Goal: Task Accomplishment & Management: Complete application form

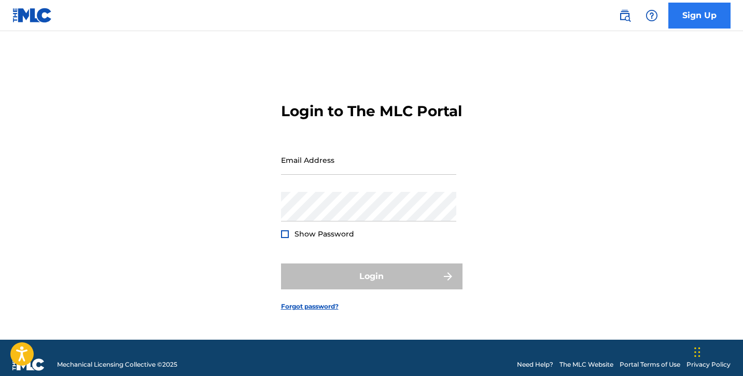
click at [715, 14] on link "Sign Up" at bounding box center [700, 16] width 62 height 26
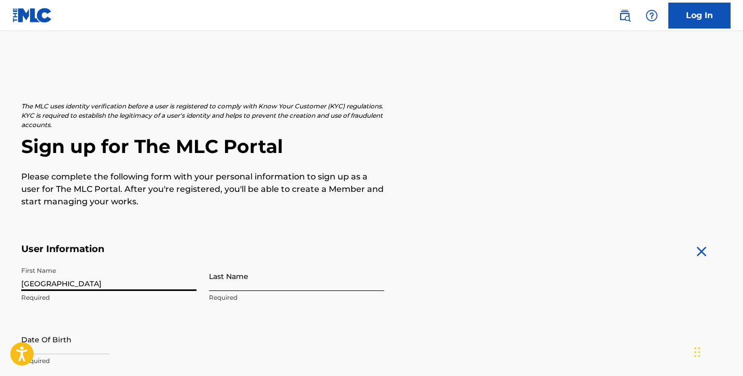
type input "[GEOGRAPHIC_DATA]"
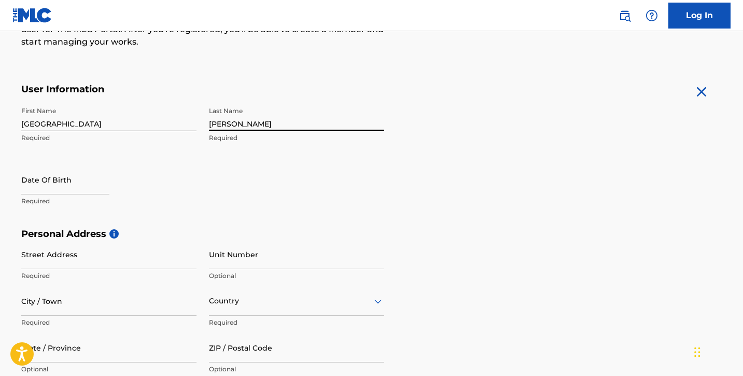
scroll to position [170, 0]
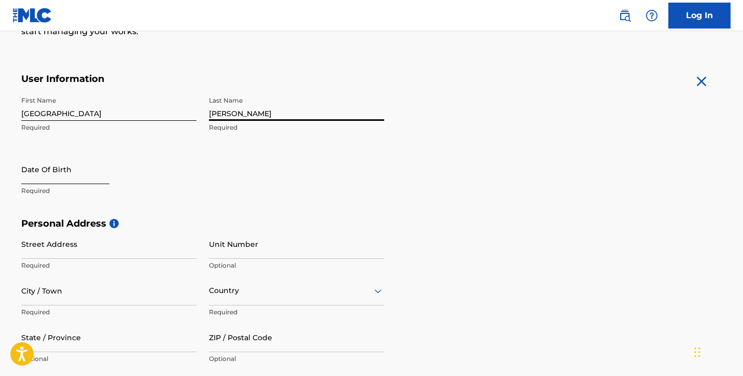
type input "[PERSON_NAME]"
select select "8"
select select "2025"
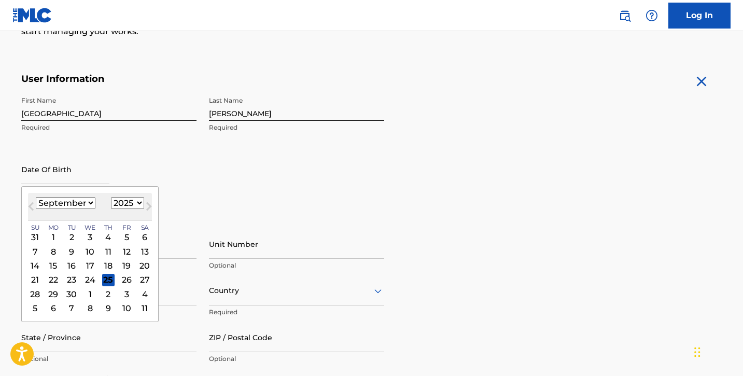
select select "9"
click at [36, 248] on div "5" at bounding box center [35, 251] width 12 height 12
type input "October 5 2025"
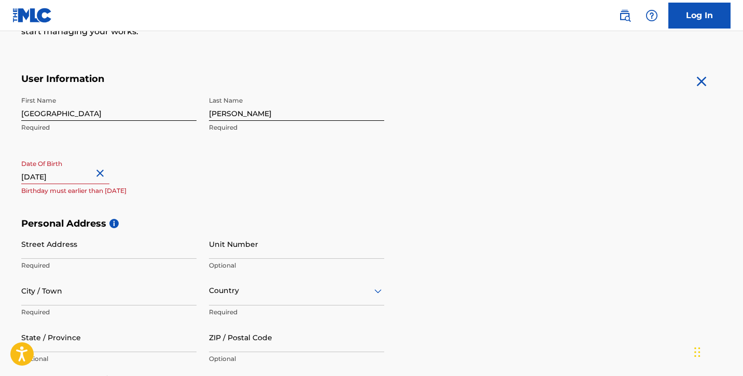
click at [103, 181] on input "October 5 2025" at bounding box center [65, 170] width 88 height 30
select select "9"
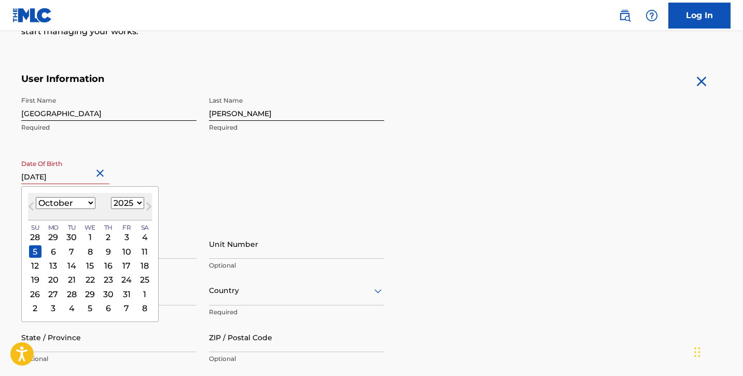
select select "2005"
click at [160, 168] on div "Date Of Birth October 5 2025 October 2005 Previous Month Next Month October 200…" at bounding box center [108, 178] width 175 height 47
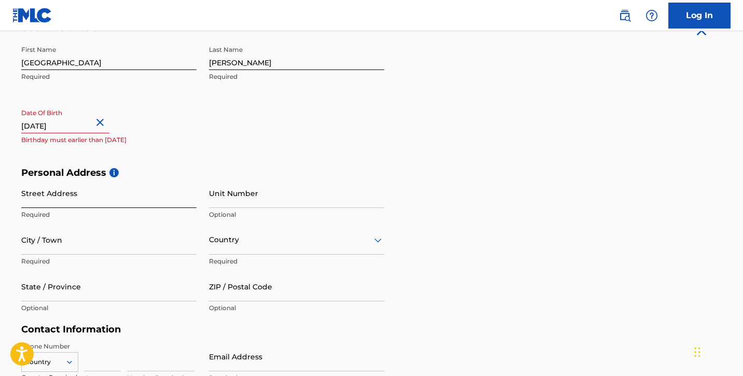
scroll to position [251, 0]
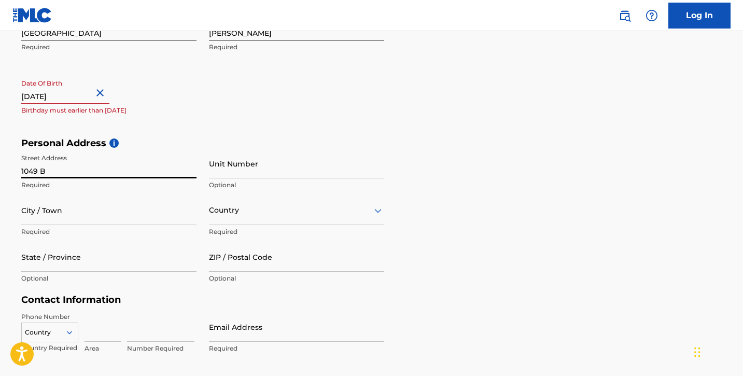
type input "[STREET_ADDRESS]"
type input "Franklin"
type input "[GEOGRAPHIC_DATA]"
type input "TN"
type input "37069"
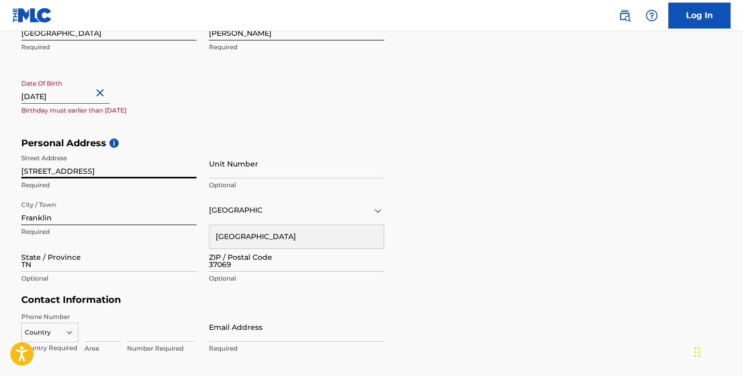
type input "[GEOGRAPHIC_DATA]"
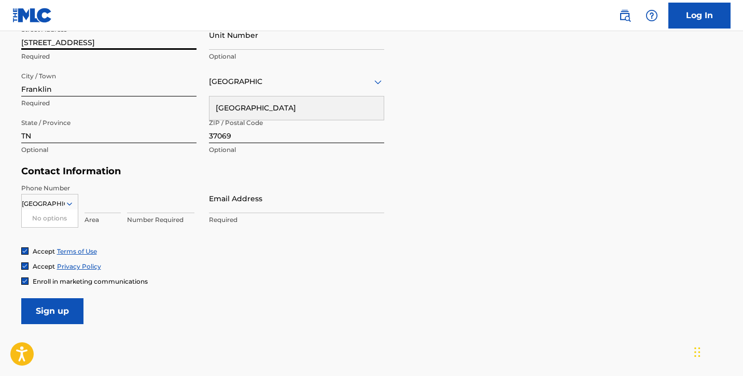
scroll to position [398, 0]
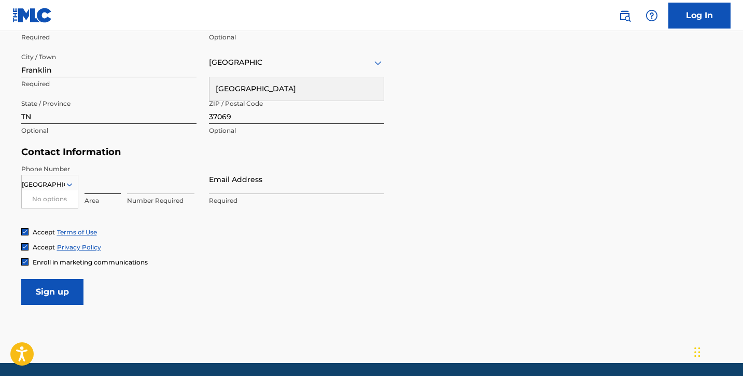
click at [92, 186] on input at bounding box center [103, 179] width 36 height 30
type input "615"
type input "6"
type input "9176702"
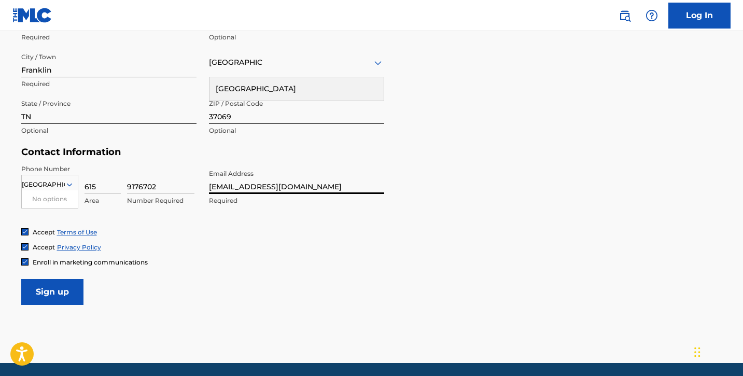
type input "[EMAIL_ADDRESS][DOMAIN_NAME]"
click at [23, 235] on div "Accept Terms of Use" at bounding box center [59, 232] width 76 height 9
click at [26, 259] on img at bounding box center [25, 262] width 6 height 6
click at [44, 299] on input "Sign up" at bounding box center [52, 292] width 62 height 26
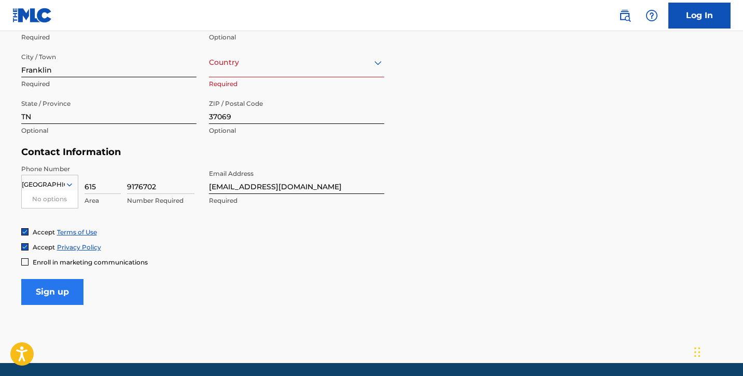
click at [66, 287] on input "Sign up" at bounding box center [52, 292] width 62 height 26
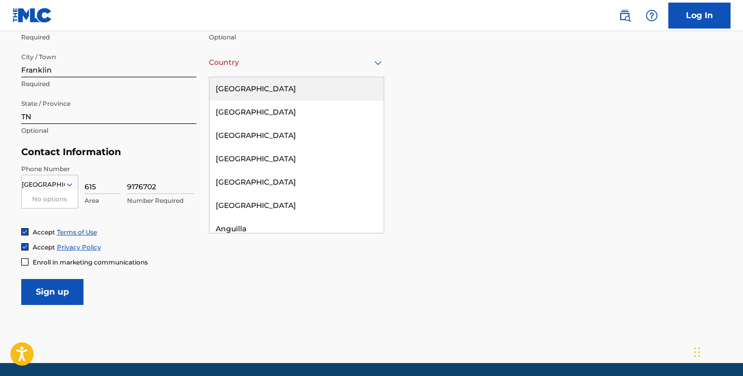
click at [241, 65] on div at bounding box center [296, 62] width 175 height 13
click at [270, 93] on div "[GEOGRAPHIC_DATA]" at bounding box center [297, 88] width 174 height 23
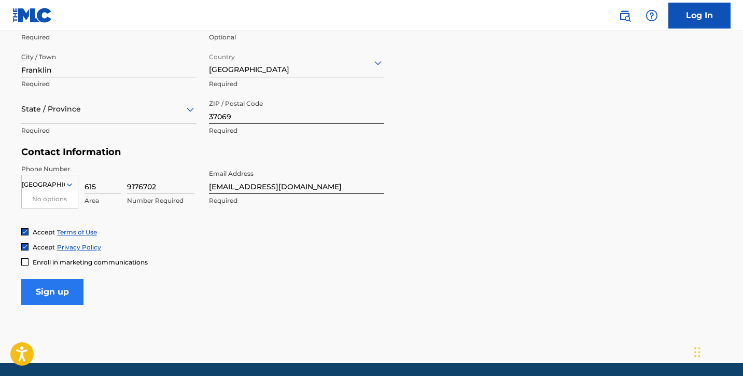
click at [74, 285] on input "Sign up" at bounding box center [52, 292] width 62 height 26
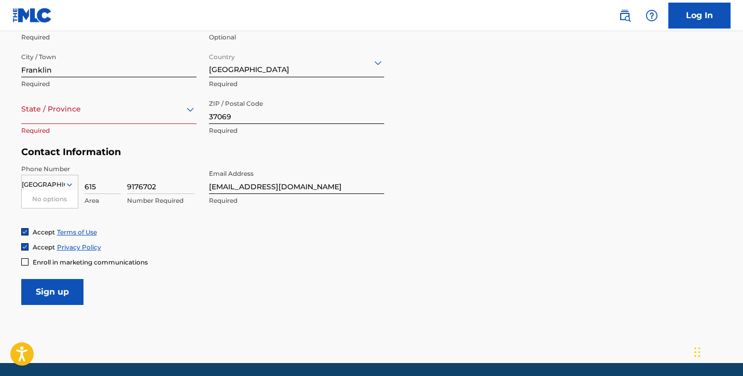
click at [113, 109] on div at bounding box center [108, 109] width 175 height 13
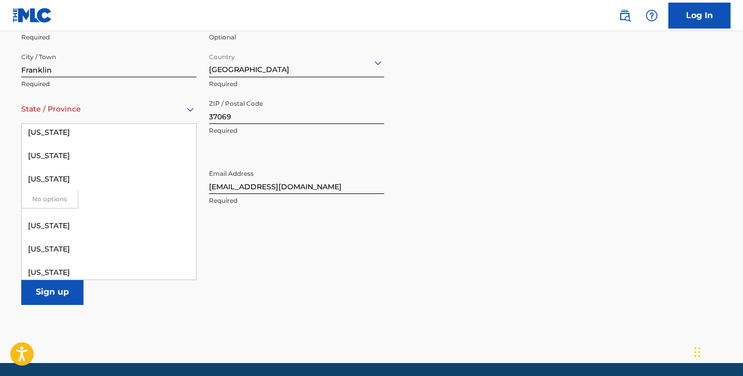
scroll to position [994, 0]
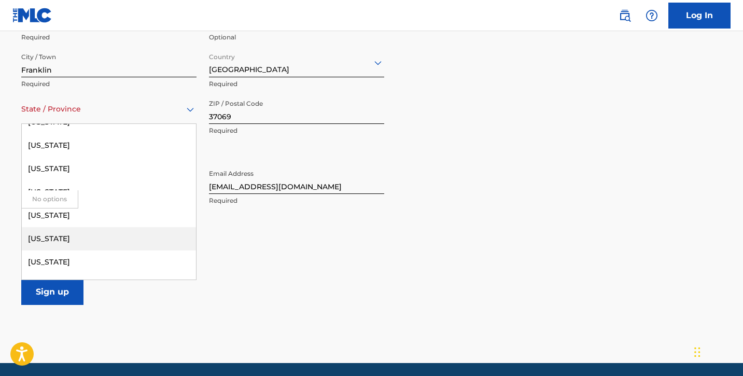
click at [112, 243] on div "[US_STATE]" at bounding box center [109, 238] width 174 height 23
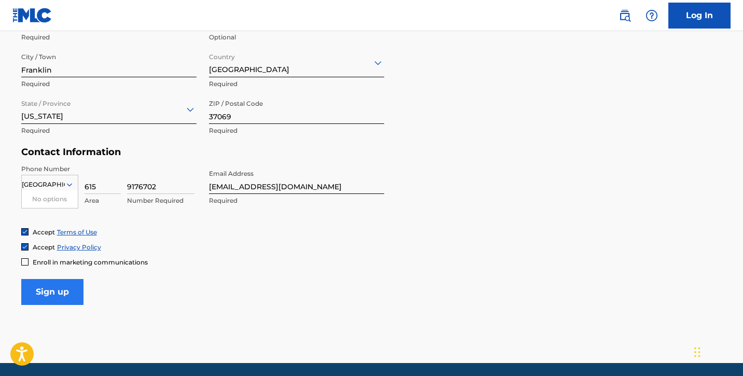
click at [66, 301] on input "Sign up" at bounding box center [52, 292] width 62 height 26
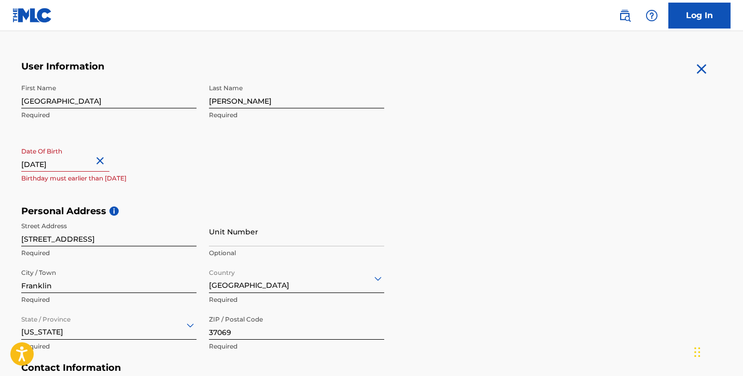
scroll to position [163, 0]
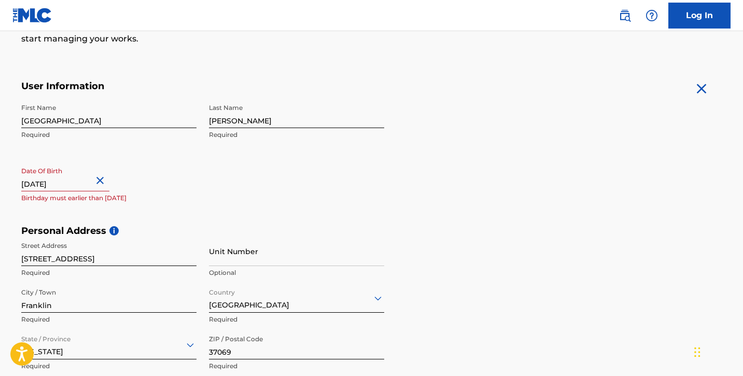
click at [101, 184] on input "October 5 2025" at bounding box center [65, 177] width 88 height 30
select select "9"
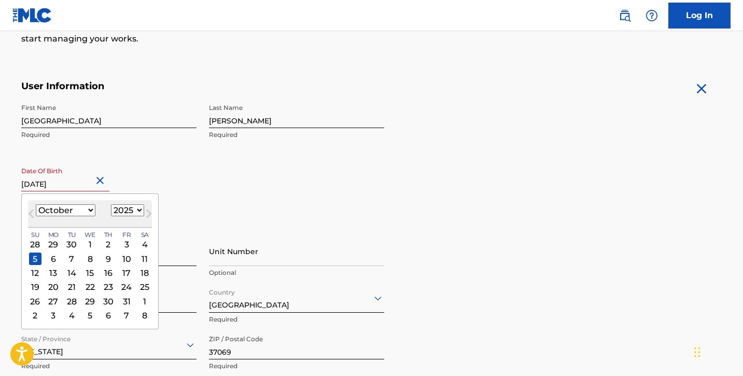
select select "2005"
click at [84, 260] on div "5" at bounding box center [90, 259] width 12 height 12
type input "October 5 2005"
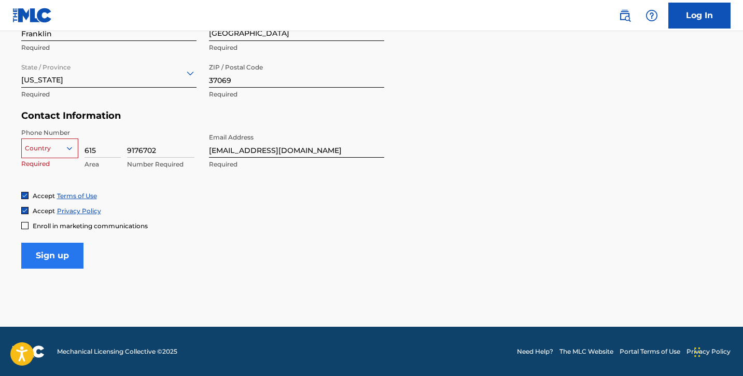
scroll to position [434, 0]
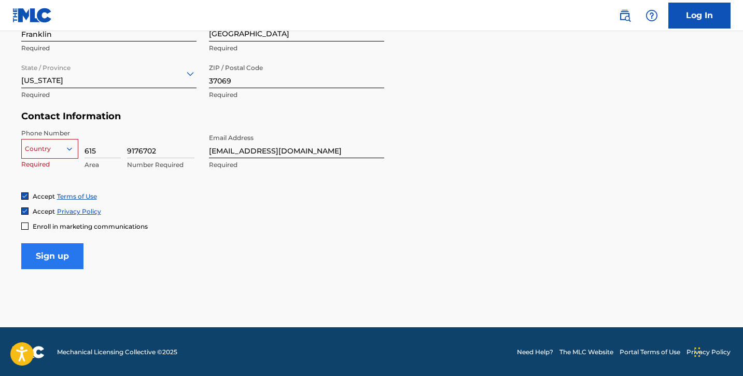
click at [67, 247] on input "Sign up" at bounding box center [52, 256] width 62 height 26
click at [50, 145] on div at bounding box center [50, 148] width 56 height 11
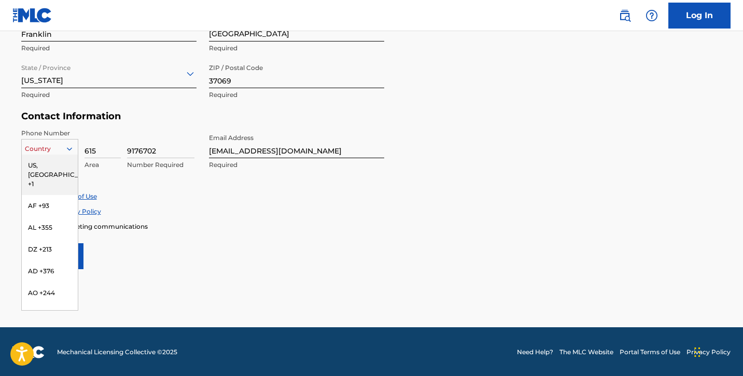
click at [51, 163] on div "US, [GEOGRAPHIC_DATA] +1" at bounding box center [50, 175] width 56 height 40
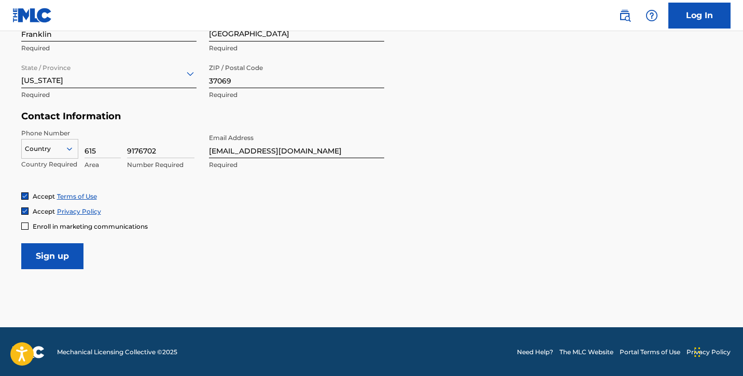
click at [44, 146] on div at bounding box center [50, 148] width 56 height 11
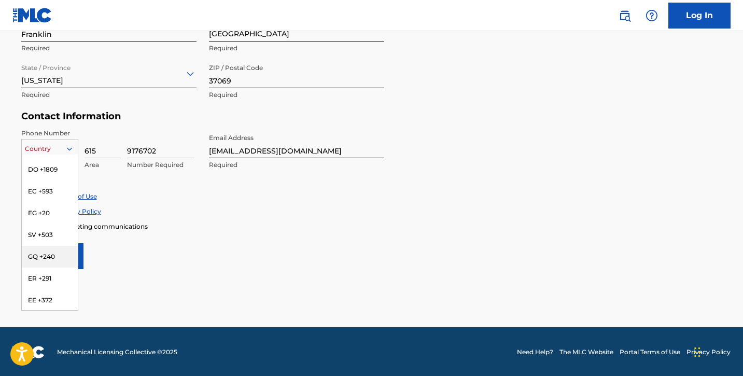
scroll to position [0, 0]
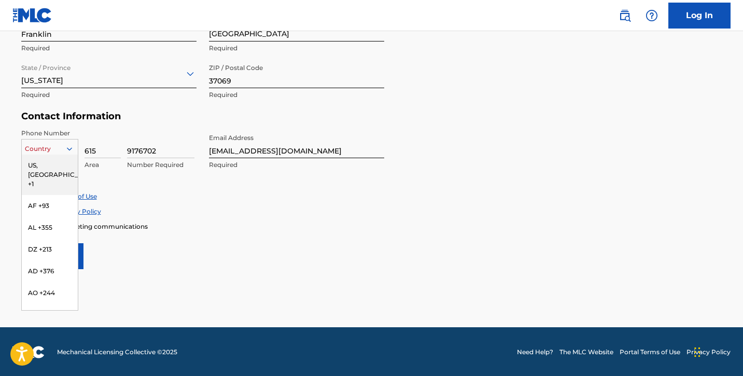
click at [40, 164] on div "US, [GEOGRAPHIC_DATA] +1" at bounding box center [50, 175] width 56 height 40
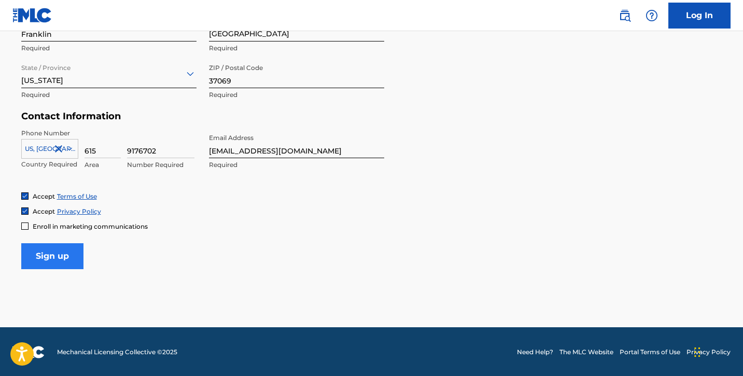
click at [47, 260] on input "Sign up" at bounding box center [52, 256] width 62 height 26
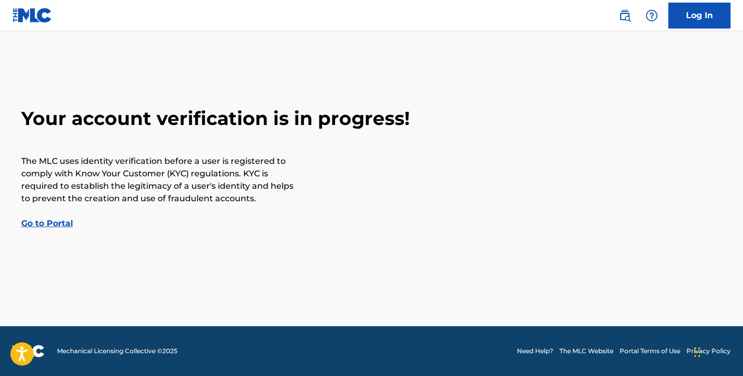
click at [66, 224] on link "Go to Portal" at bounding box center [47, 223] width 52 height 10
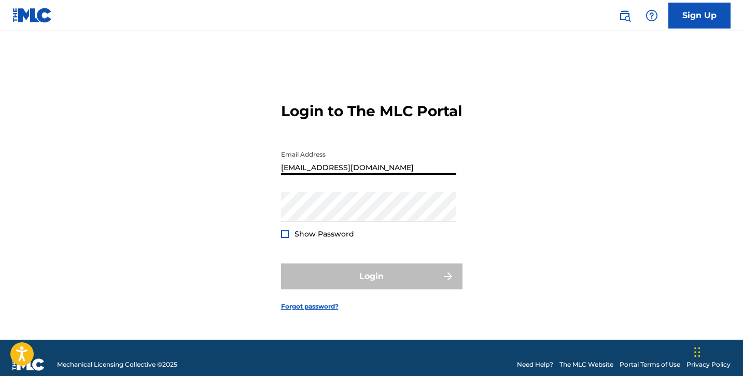
type input "[EMAIL_ADDRESS][DOMAIN_NAME]"
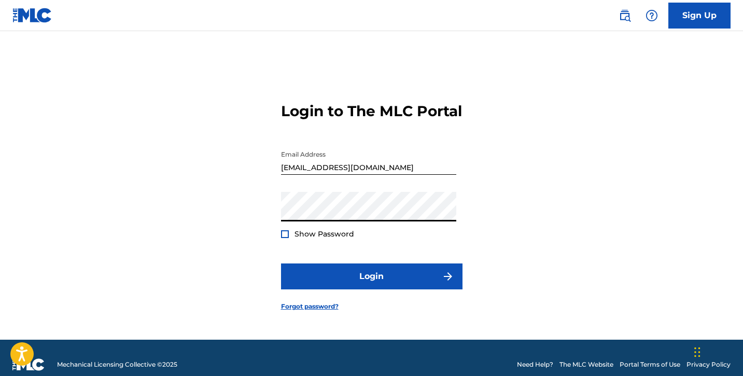
click at [371, 285] on button "Login" at bounding box center [372, 276] width 182 height 26
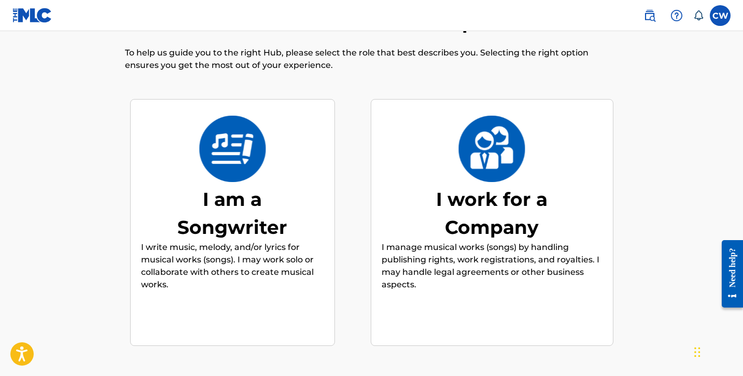
click at [298, 231] on div "I am a Songwriter" at bounding box center [233, 213] width 156 height 56
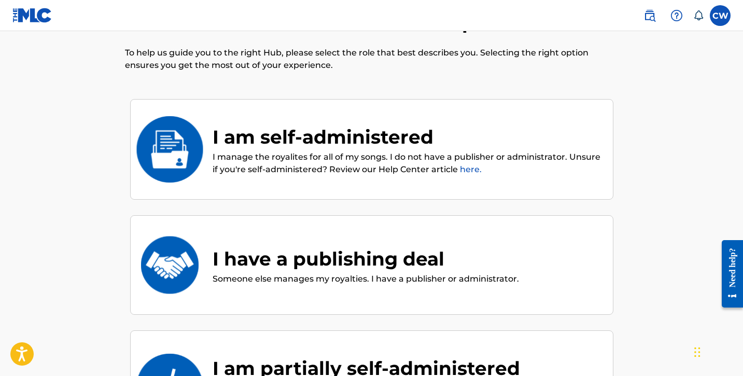
click at [291, 175] on p "I manage the royalites for all of my songs. I do not have a publisher or admini…" at bounding box center [408, 163] width 390 height 25
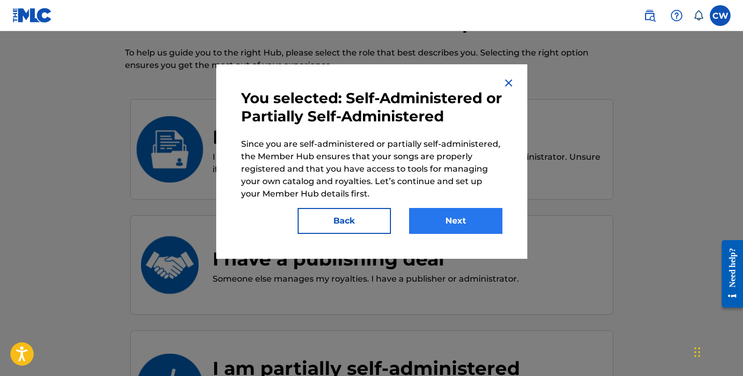
click at [441, 223] on button "Next" at bounding box center [455, 221] width 93 height 26
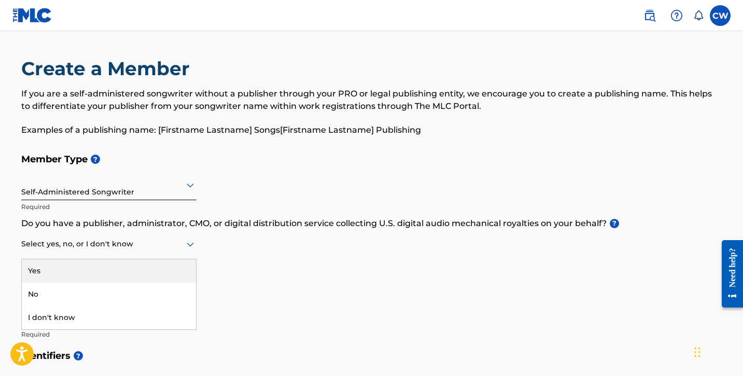
click at [134, 249] on div at bounding box center [108, 244] width 175 height 13
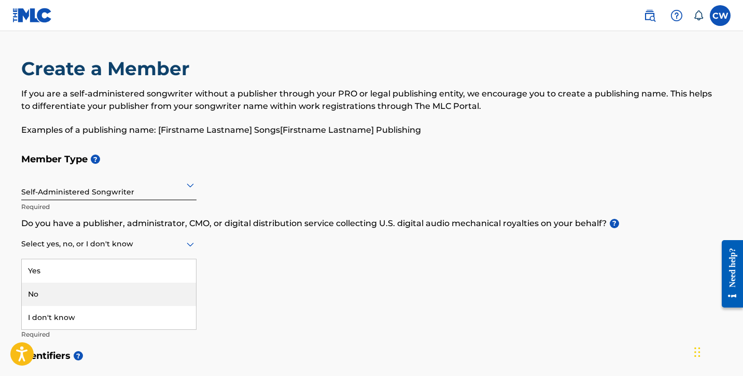
click at [118, 288] on div "No" at bounding box center [109, 294] width 174 height 23
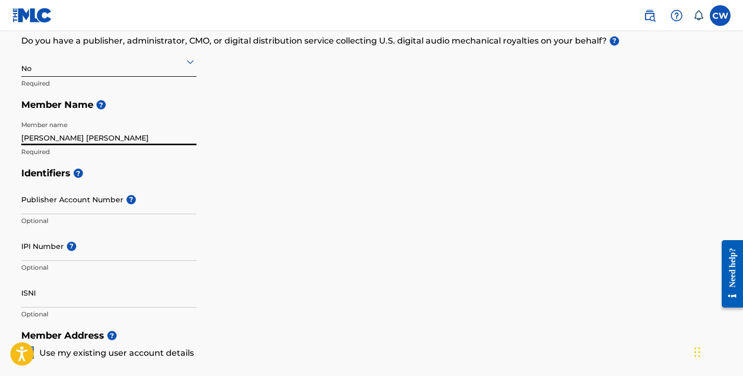
scroll to position [203, 0]
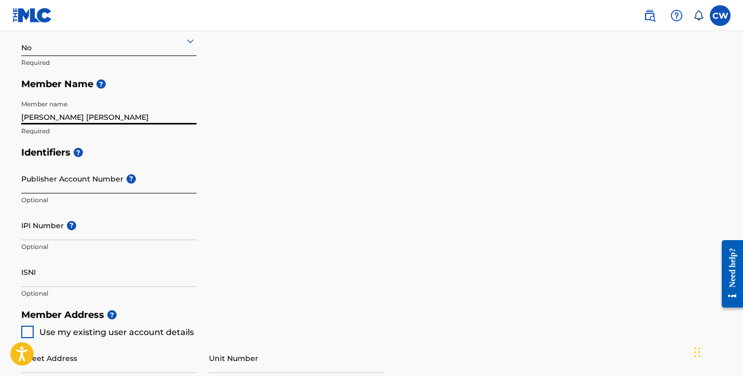
type input "[PERSON_NAME] [PERSON_NAME]"
click at [94, 176] on input "Publisher Account Number ?" at bounding box center [108, 179] width 175 height 30
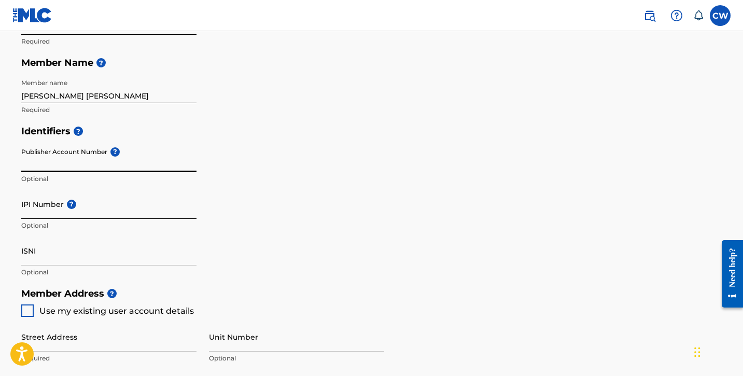
scroll to position [228, 0]
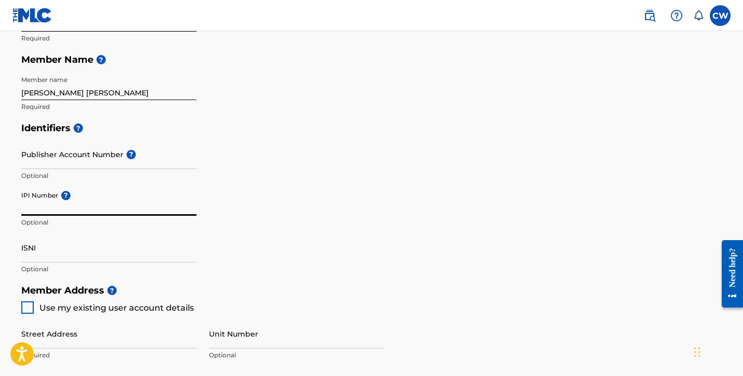
click at [57, 206] on input "IPI Number ?" at bounding box center [108, 201] width 175 height 30
paste input "#1097542923"
click at [72, 161] on input "Publisher Account Number ?" at bounding box center [108, 155] width 175 height 30
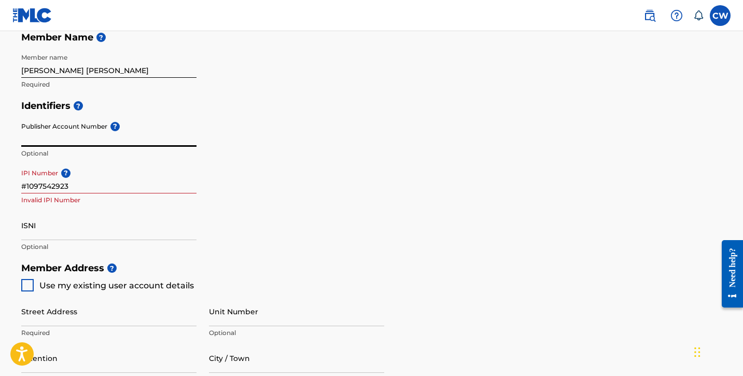
scroll to position [253, 0]
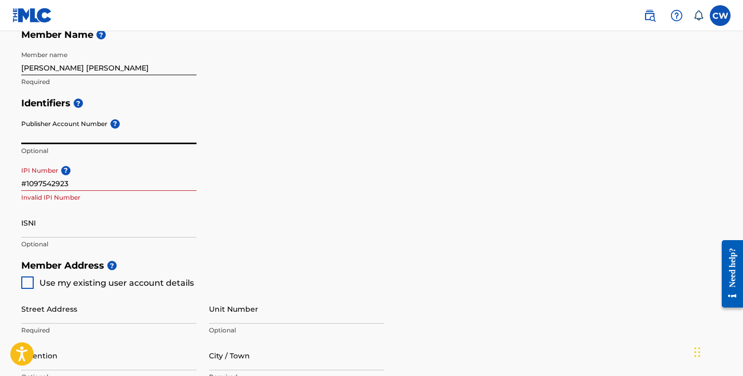
click at [26, 182] on input "#1097542923" at bounding box center [108, 176] width 175 height 30
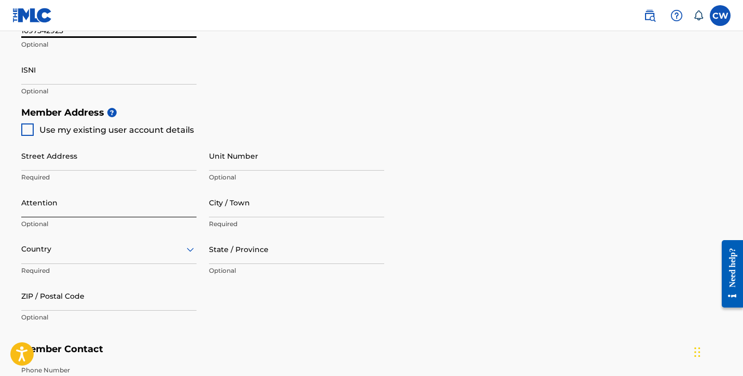
scroll to position [412, 0]
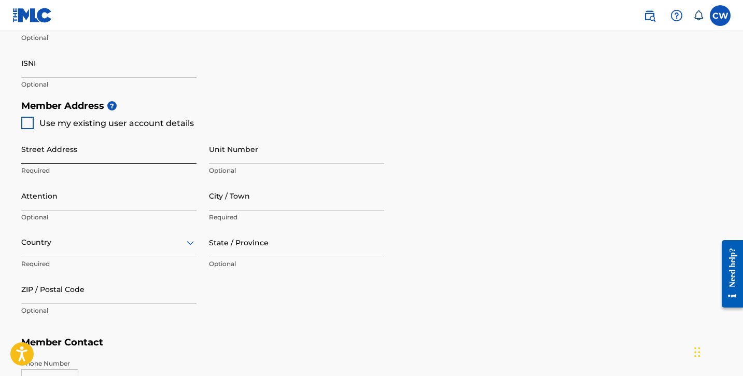
type input "1097542923"
type input "[STREET_ADDRESS]"
type input "Franklin"
type input "[GEOGRAPHIC_DATA]"
type input "TN"
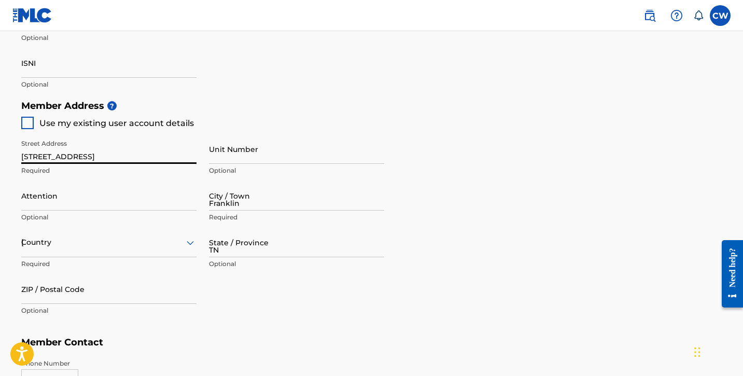
type input "37069"
type input "[GEOGRAPHIC_DATA]"
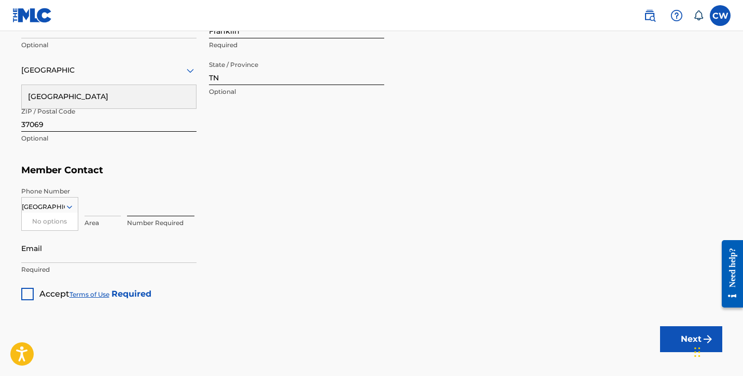
scroll to position [585, 0]
click at [95, 203] on input at bounding box center [103, 201] width 36 height 30
type input "615"
type input "9176702"
click at [38, 202] on input "[GEOGRAPHIC_DATA]" at bounding box center [43, 206] width 43 height 9
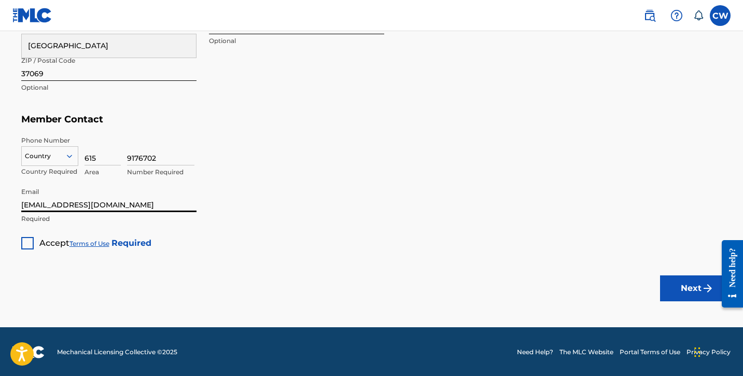
scroll to position [635, 0]
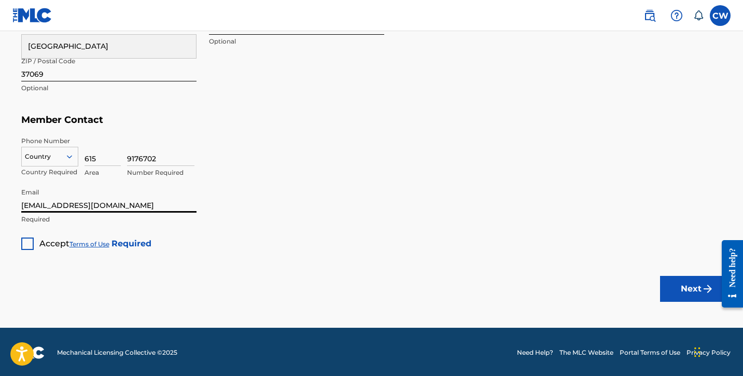
type input "[EMAIL_ADDRESS][DOMAIN_NAME]"
click at [26, 238] on div at bounding box center [27, 244] width 12 height 12
click at [705, 284] on img "submit" at bounding box center [708, 289] width 12 height 12
click at [59, 154] on div at bounding box center [50, 156] width 56 height 11
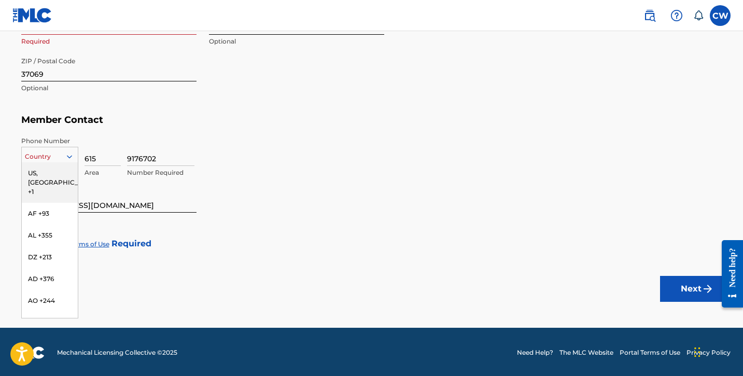
click at [55, 172] on div "US, [GEOGRAPHIC_DATA] +1" at bounding box center [50, 182] width 56 height 40
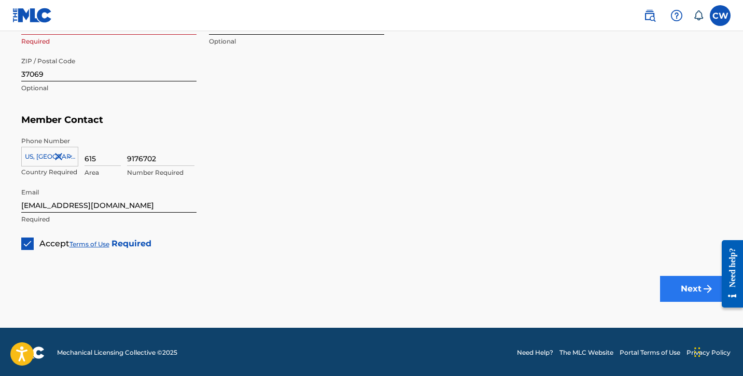
click at [667, 283] on button "Next" at bounding box center [691, 289] width 62 height 26
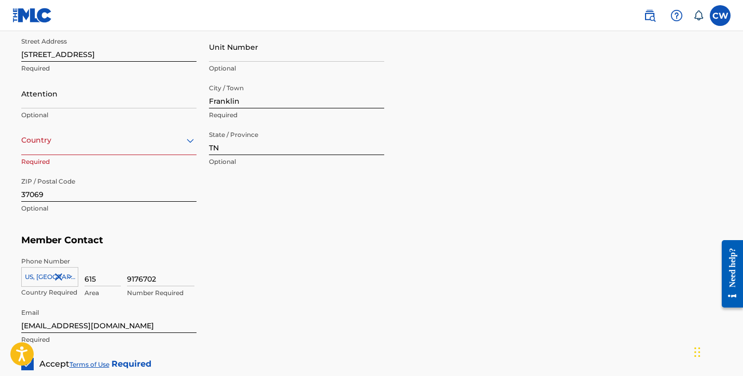
scroll to position [483, 0]
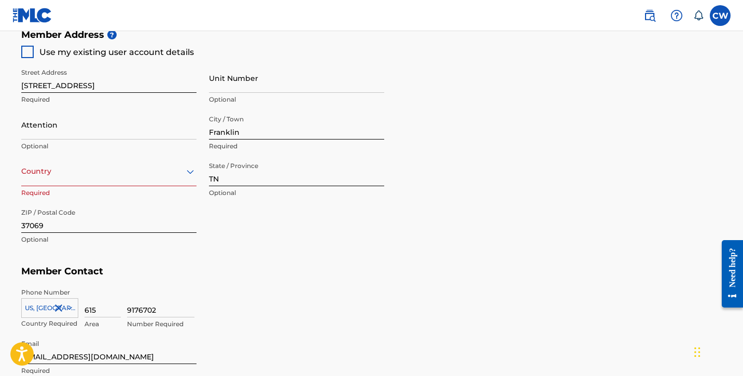
click at [169, 174] on div at bounding box center [108, 171] width 175 height 13
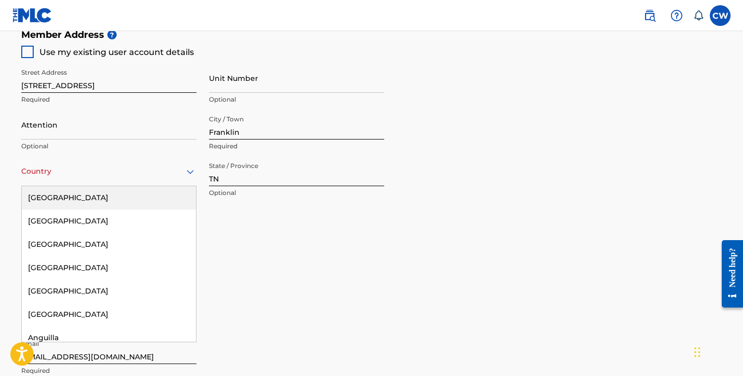
click at [164, 195] on div "[GEOGRAPHIC_DATA]" at bounding box center [109, 197] width 174 height 23
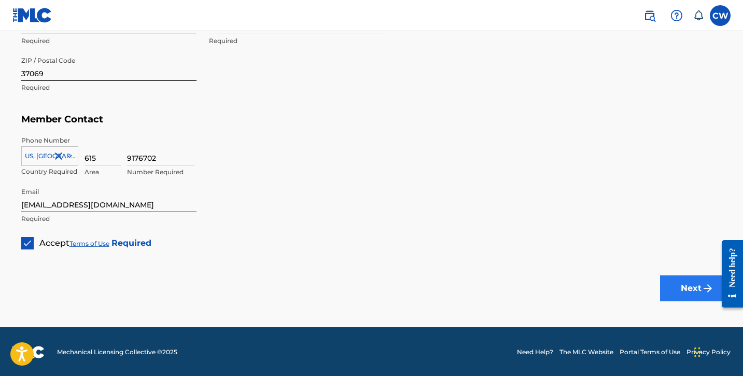
scroll to position [635, 0]
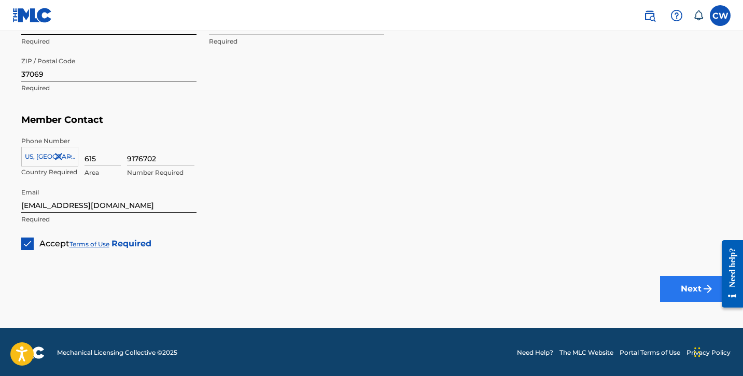
click at [687, 279] on button "Next" at bounding box center [691, 289] width 62 height 26
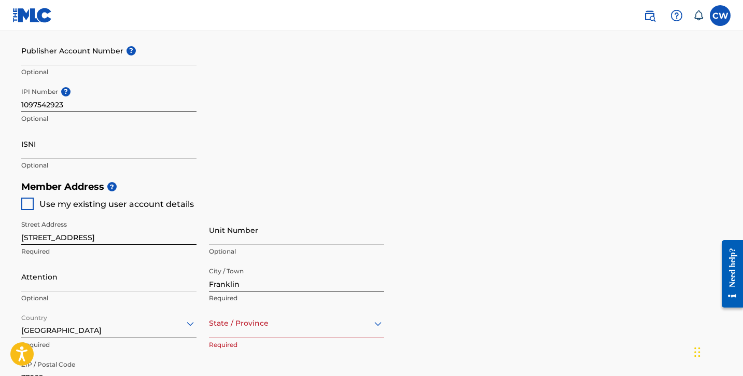
scroll to position [408, 0]
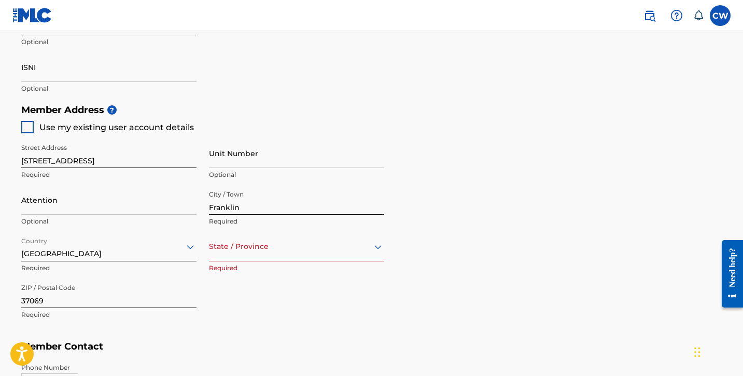
click at [367, 255] on div "option , selected. Select is focused ,type to refine list, press Down to open t…" at bounding box center [296, 247] width 175 height 30
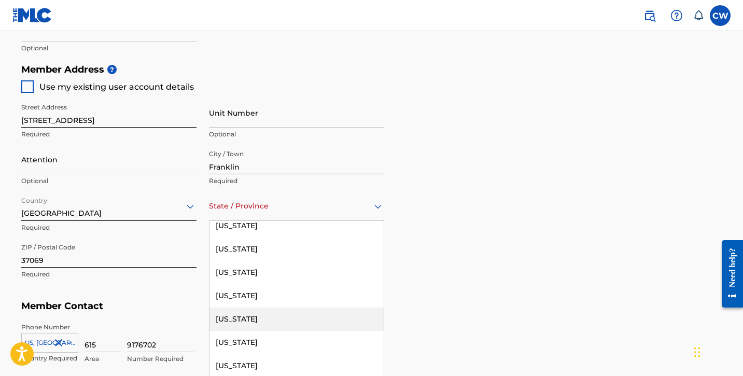
scroll to position [1033, 0]
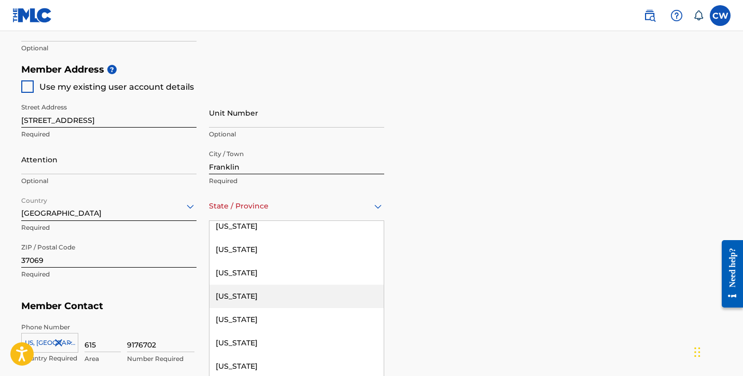
click at [342, 300] on div "[US_STATE]" at bounding box center [297, 296] width 174 height 23
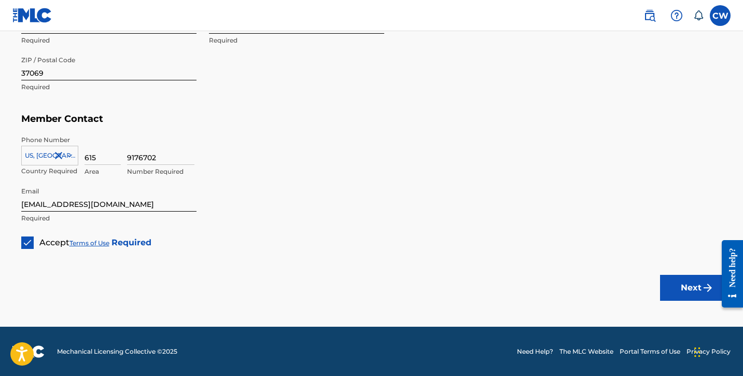
scroll to position [635, 0]
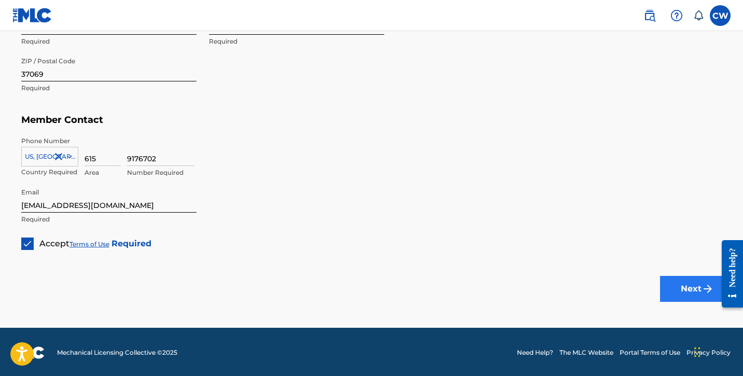
click at [686, 299] on button "Next" at bounding box center [691, 289] width 62 height 26
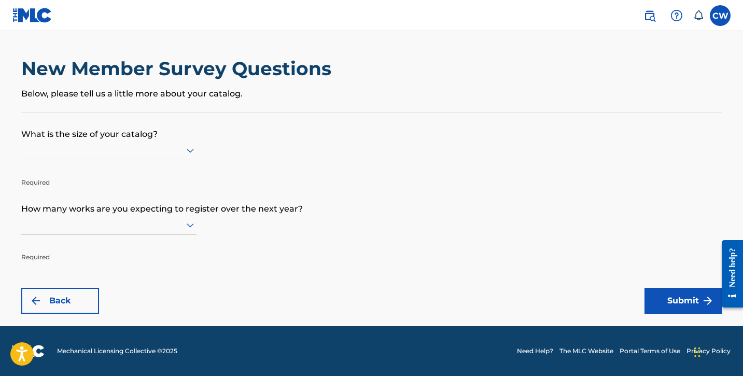
click at [189, 140] on p "What is the size of your catalog?" at bounding box center [371, 127] width 701 height 28
click at [189, 149] on icon at bounding box center [190, 150] width 12 height 12
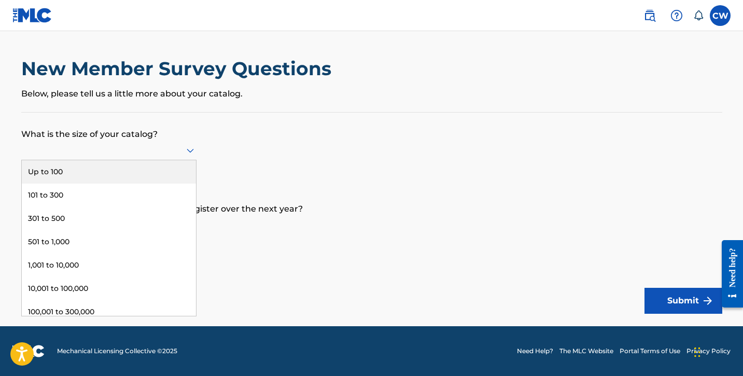
click at [177, 175] on div "Up to 100" at bounding box center [109, 171] width 174 height 23
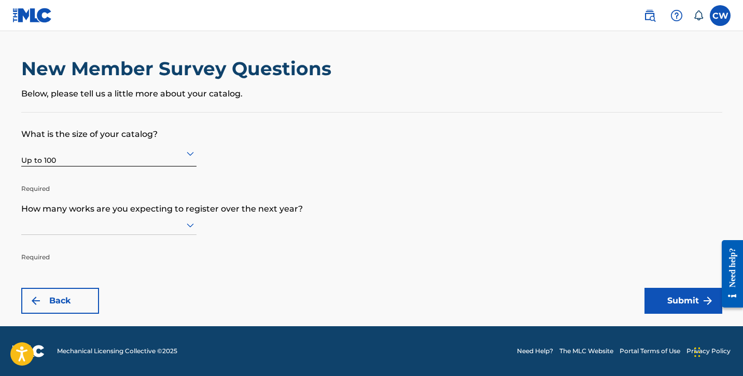
scroll to position [1, 0]
click at [170, 231] on div at bounding box center [108, 224] width 175 height 13
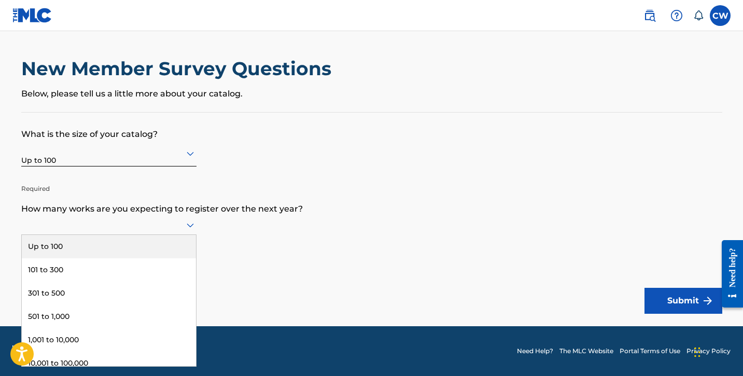
click at [168, 254] on div "Up to 100" at bounding box center [109, 246] width 174 height 23
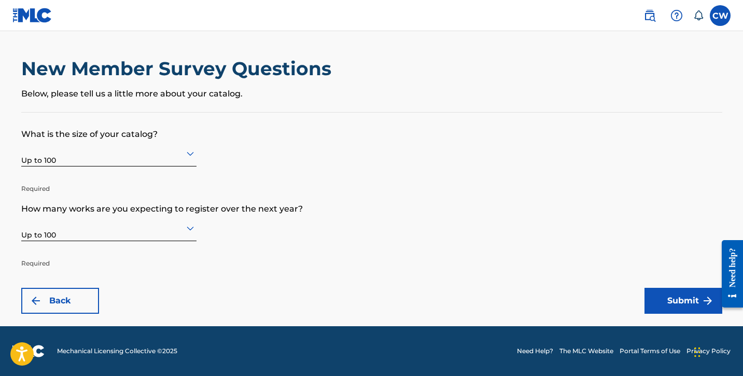
scroll to position [0, 0]
click at [687, 300] on button "Submit" at bounding box center [684, 301] width 78 height 26
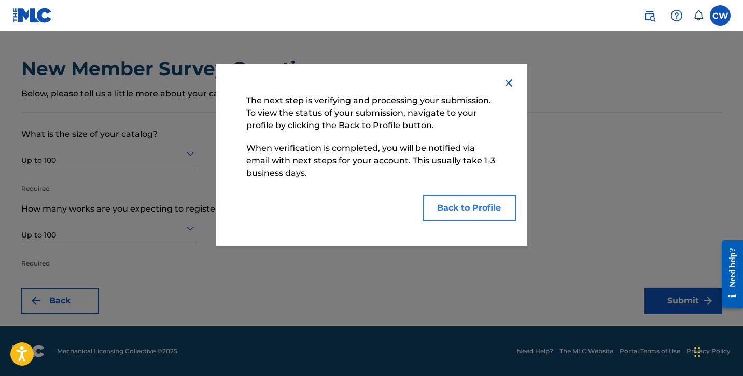
click at [440, 209] on button "Back to Profile" at bounding box center [469, 208] width 93 height 26
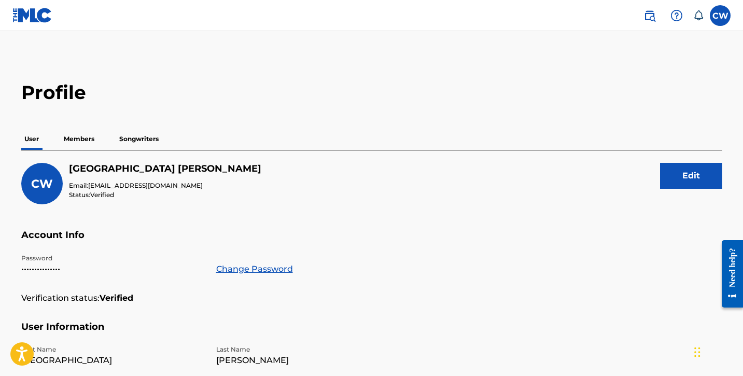
click at [145, 142] on p "Songwriters" at bounding box center [139, 139] width 46 height 22
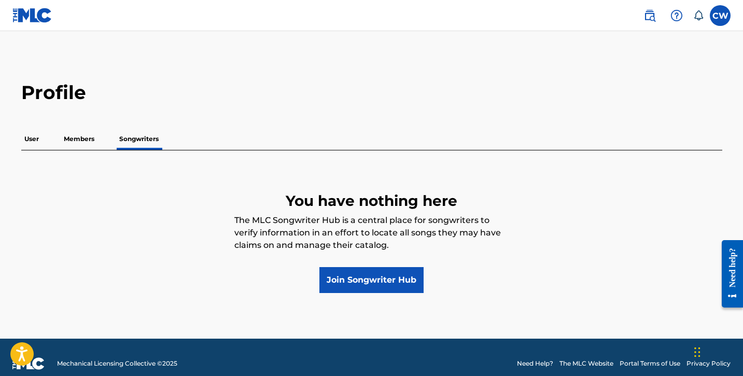
click at [73, 135] on p "Members" at bounding box center [79, 139] width 37 height 22
